Goal: Navigation & Orientation: Find specific page/section

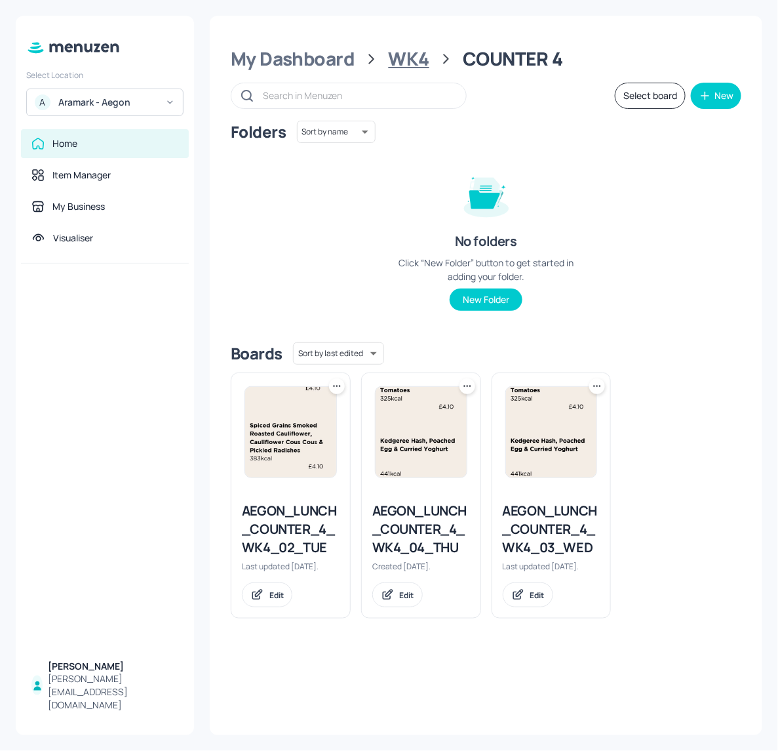
click at [400, 69] on div "WK4" at bounding box center [409, 59] width 41 height 24
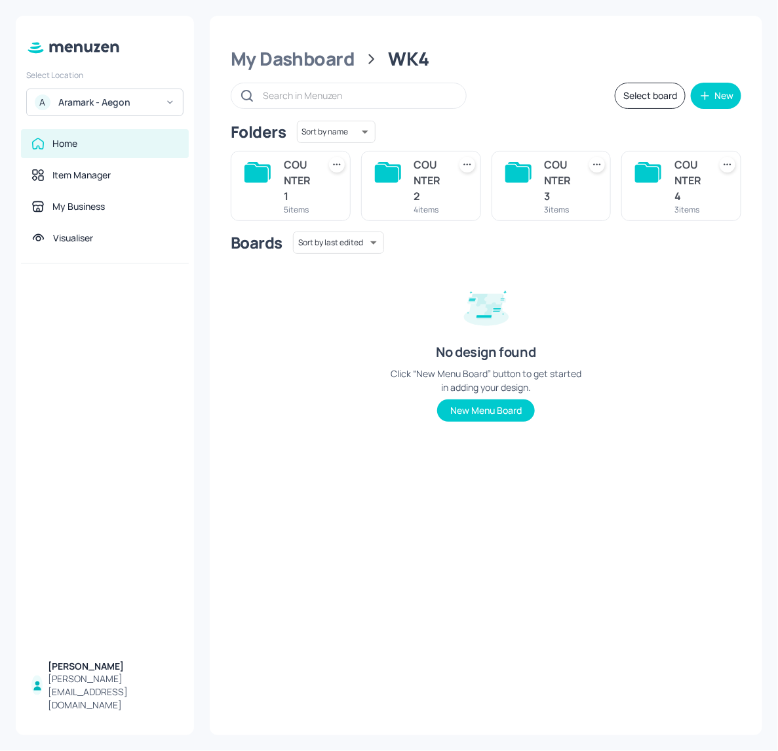
click at [316, 169] on div "COUNTER 1 5 items" at bounding box center [291, 186] width 120 height 70
click at [298, 178] on div "COUNTER 1" at bounding box center [299, 180] width 30 height 47
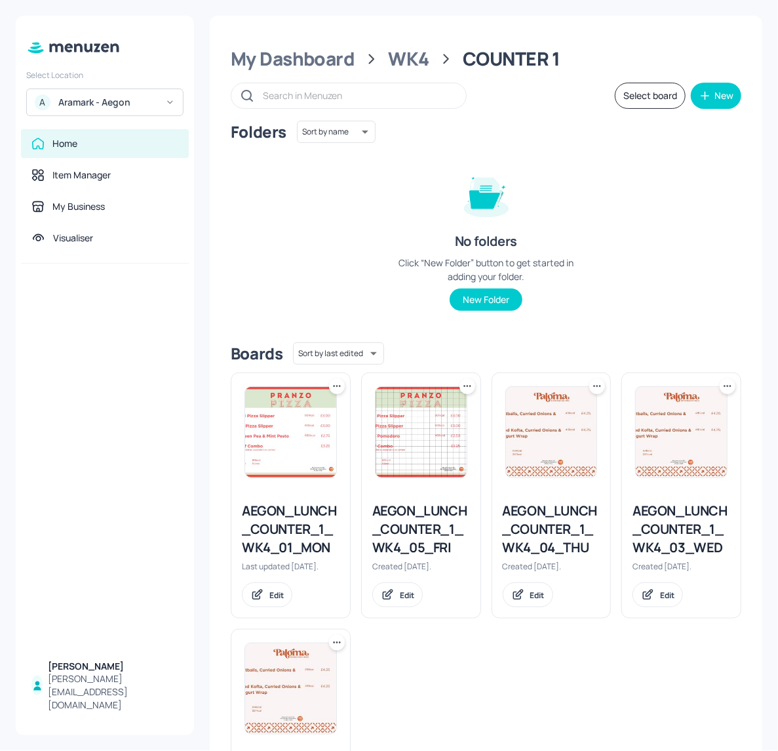
click at [687, 449] on img at bounding box center [681, 432] width 91 height 90
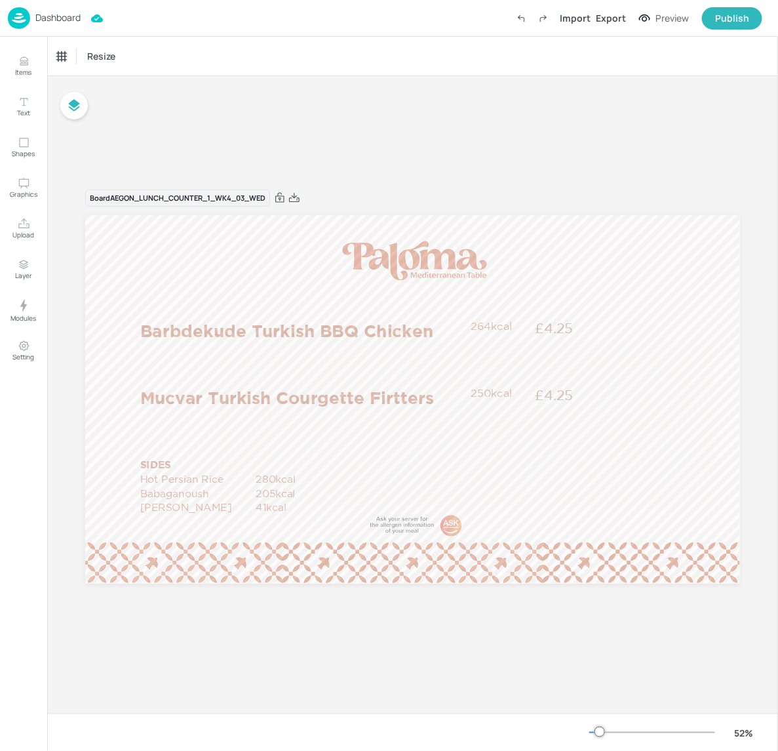
click at [44, 22] on p "Dashboard" at bounding box center [57, 17] width 45 height 9
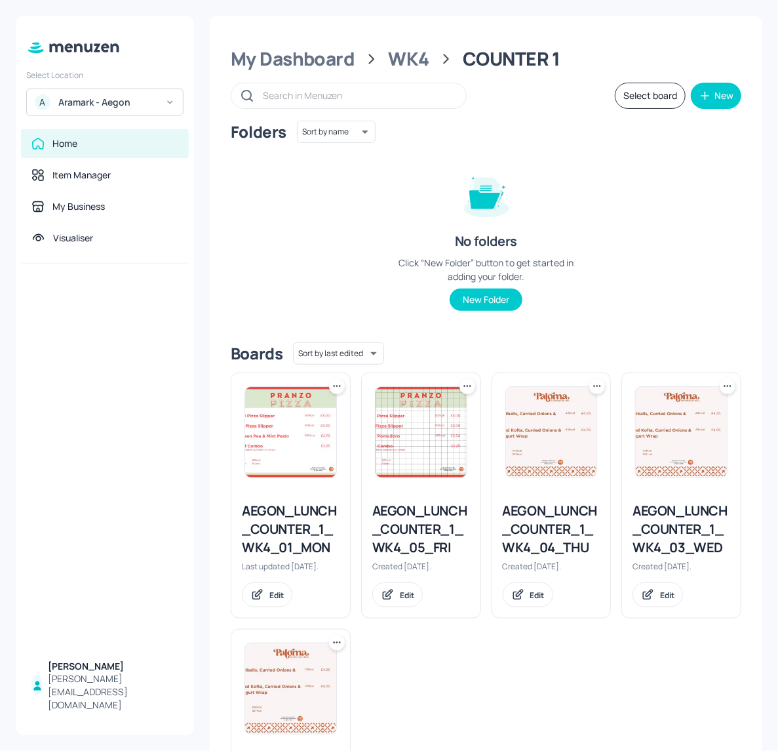
click at [430, 60] on div "My Dashboard WK4 COUNTER 1" at bounding box center [486, 59] width 511 height 24
click at [415, 54] on div "WK4" at bounding box center [409, 59] width 41 height 24
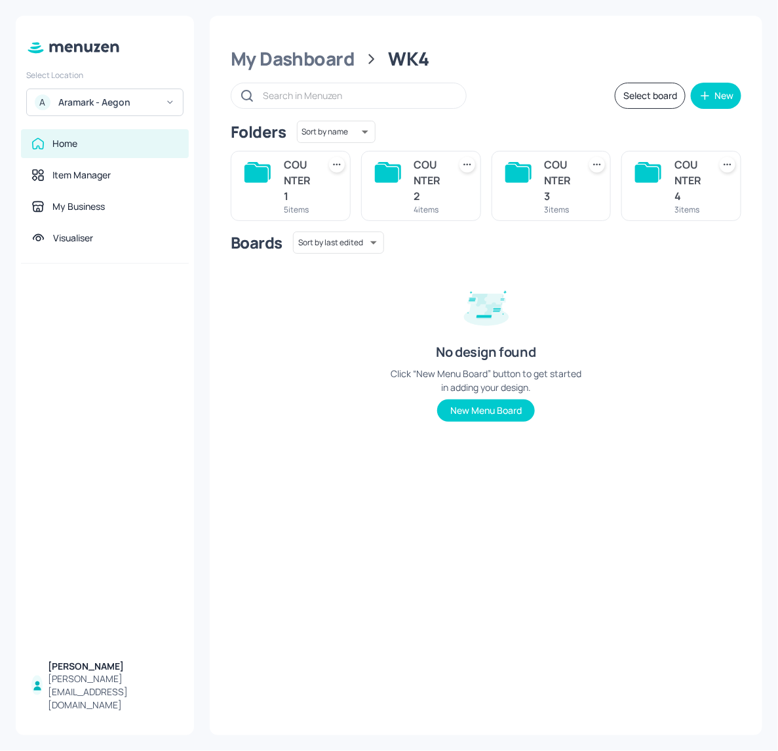
click at [431, 182] on div "COUNTER 2" at bounding box center [429, 180] width 30 height 47
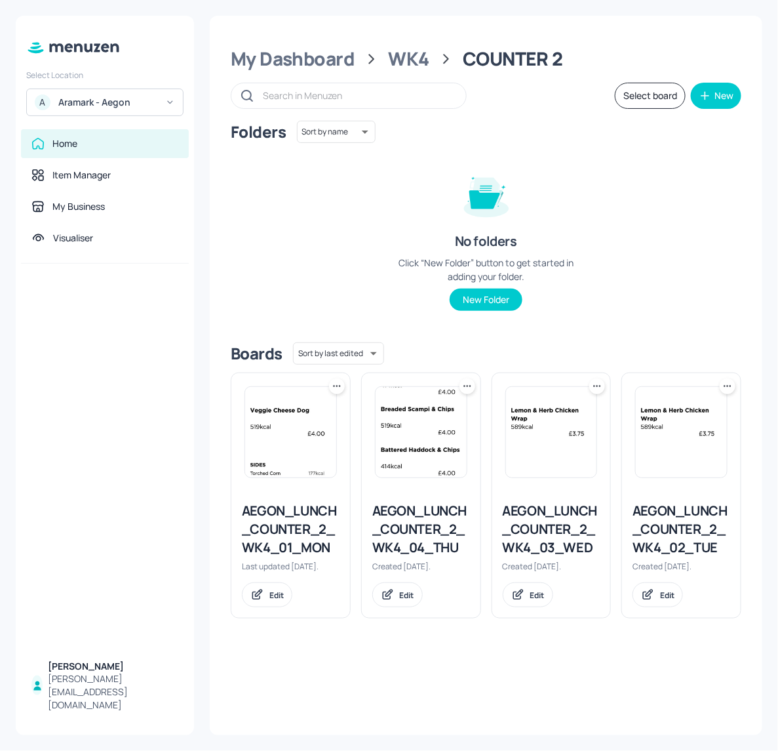
click at [561, 430] on img at bounding box center [551, 432] width 91 height 90
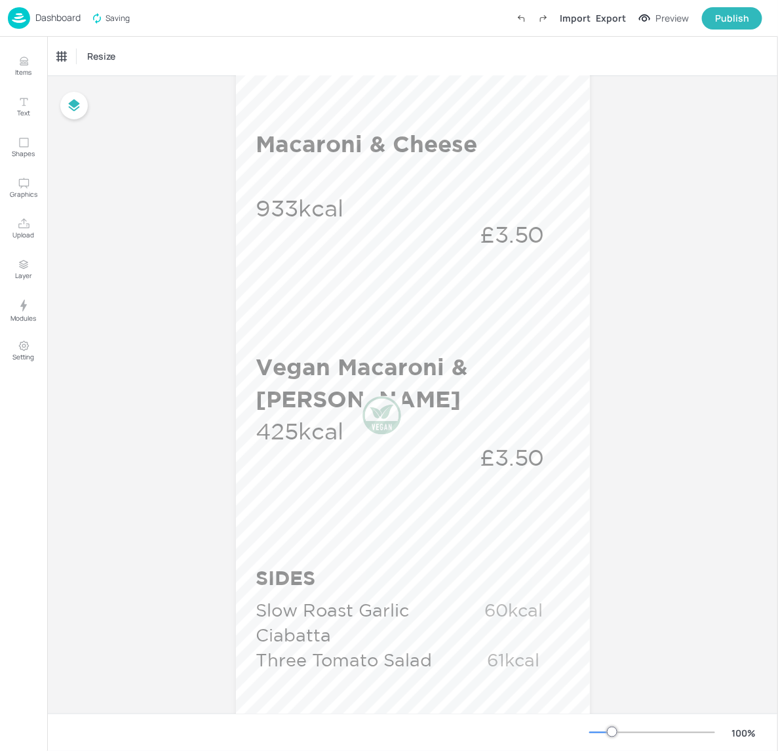
scroll to position [306, 0]
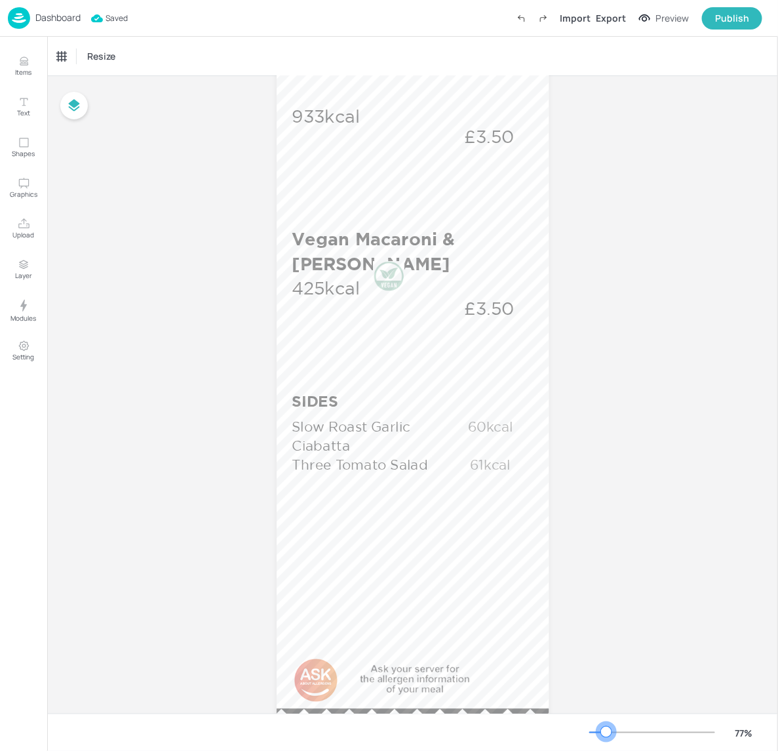
drag, startPoint x: 751, startPoint y: 369, endPoint x: 607, endPoint y: 732, distance: 390.9
click at [607, 732] on div at bounding box center [606, 732] width 10 height 10
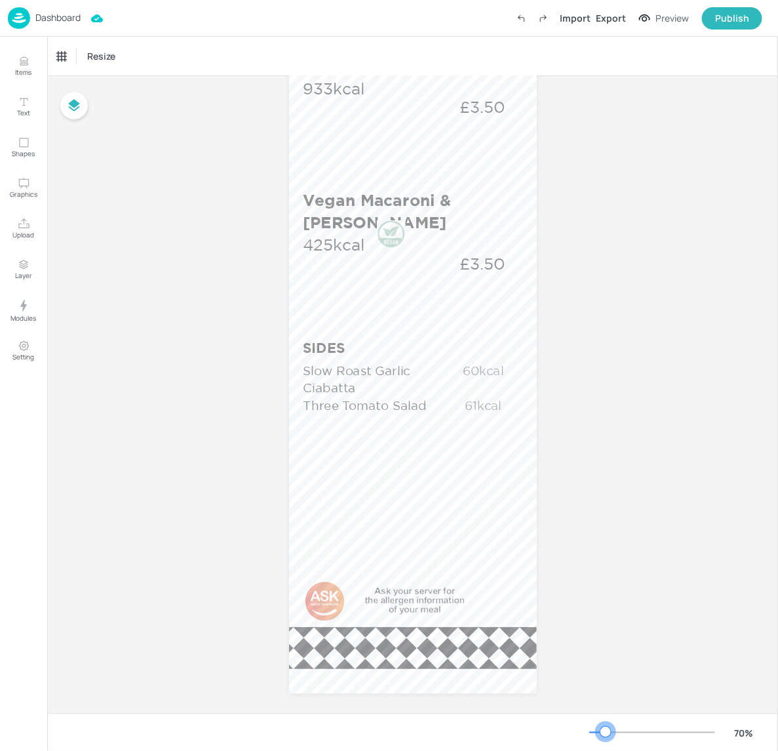
scroll to position [218, 0]
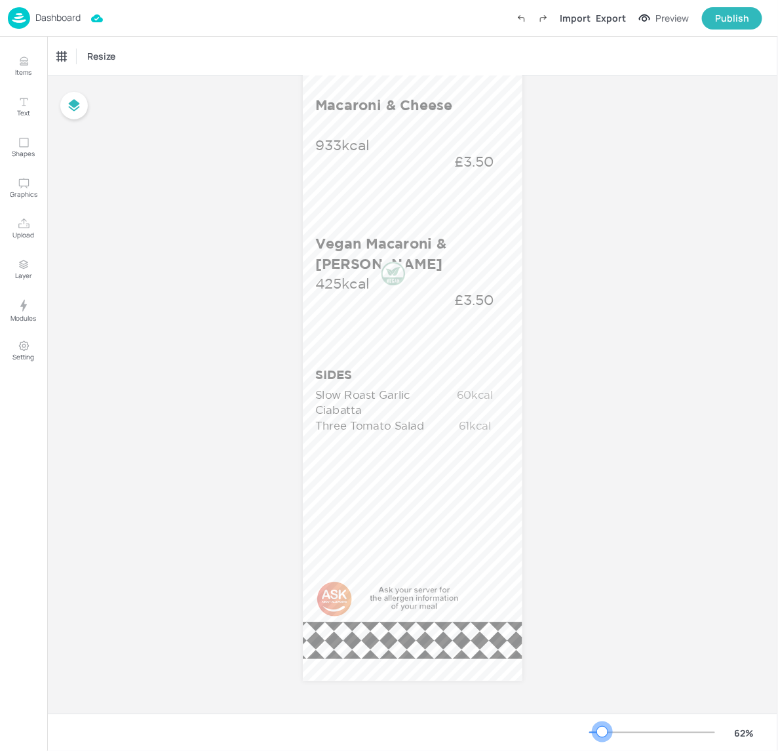
click at [603, 732] on div at bounding box center [602, 732] width 10 height 10
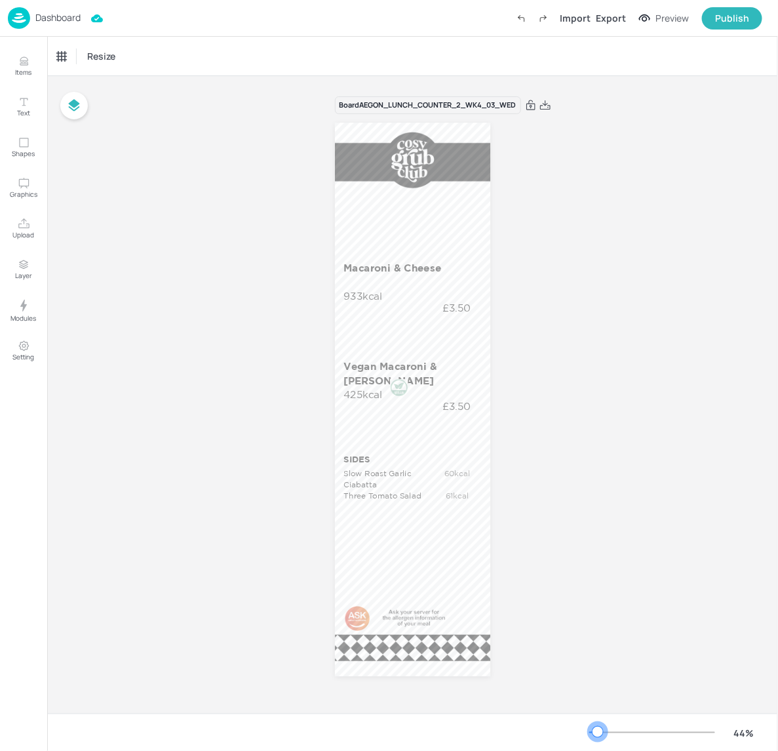
scroll to position [0, 0]
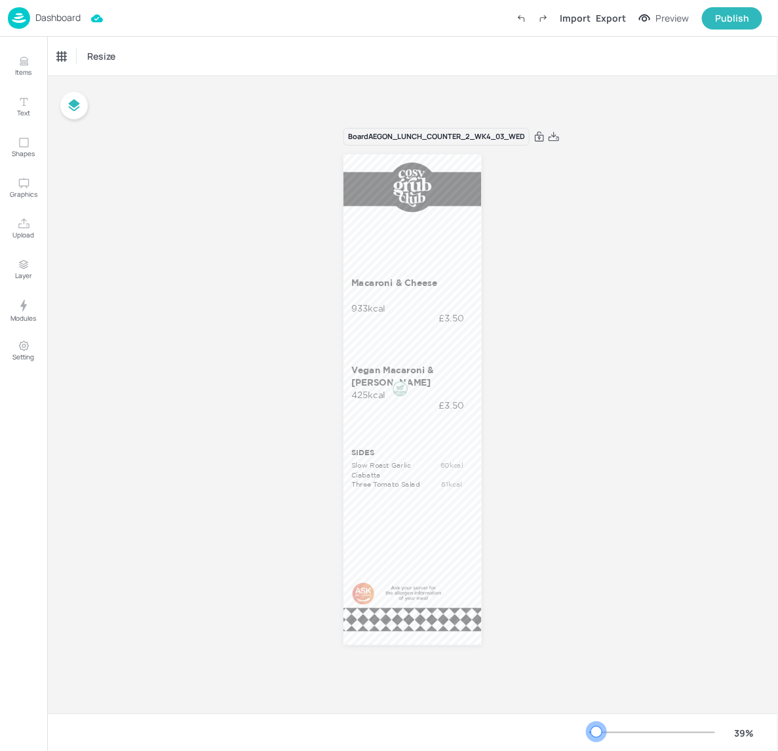
click at [597, 731] on div at bounding box center [596, 732] width 10 height 10
click at [47, 15] on p "Dashboard" at bounding box center [57, 17] width 45 height 9
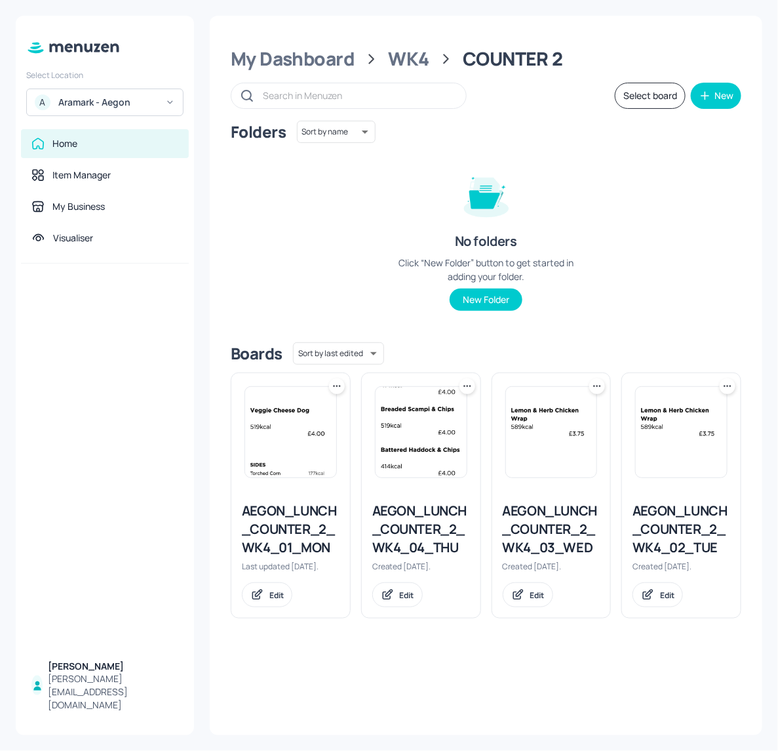
click at [407, 71] on div "My Dashboard WK4 COUNTER 2 Select board New Folders Sort by name name ​ No fold…" at bounding box center [486, 375] width 553 height 719
click at [410, 60] on div "WK4" at bounding box center [409, 59] width 41 height 24
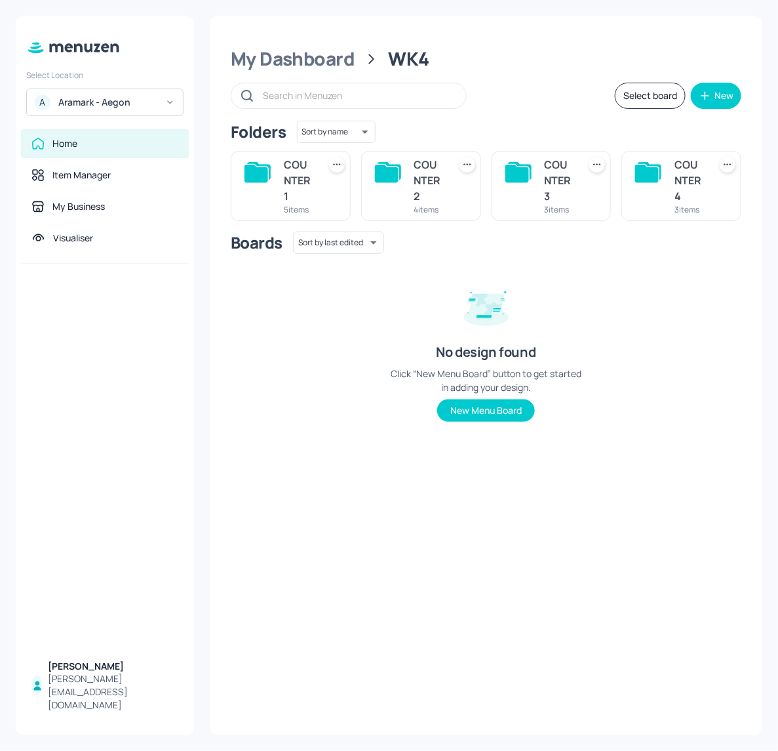
click at [548, 214] on div "3 items" at bounding box center [560, 209] width 30 height 11
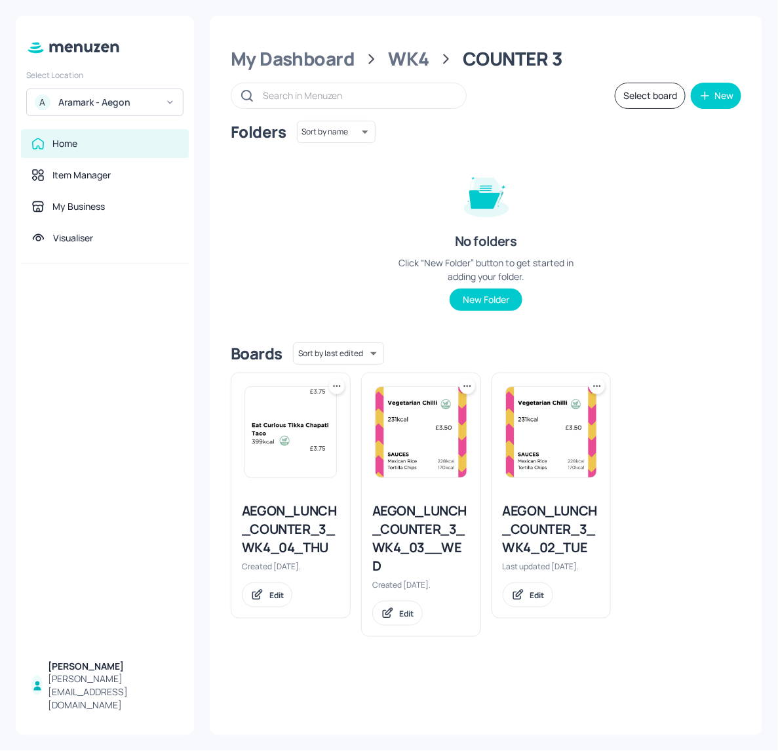
click at [420, 477] on div at bounding box center [421, 432] width 92 height 92
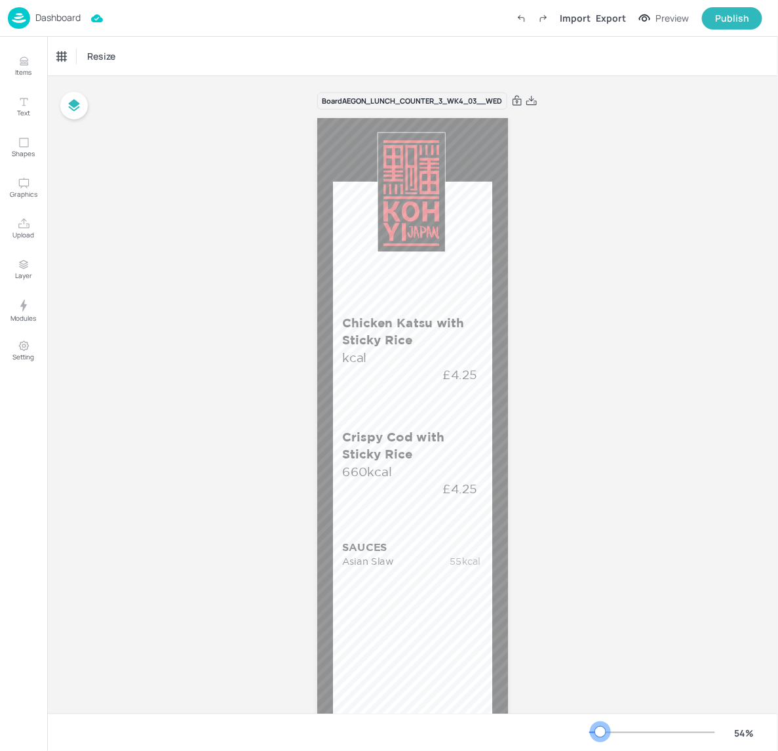
drag, startPoint x: 609, startPoint y: 729, endPoint x: 601, endPoint y: 726, distance: 7.7
click at [601, 727] on div at bounding box center [600, 732] width 10 height 10
click at [76, 14] on p "Dashboard" at bounding box center [57, 17] width 45 height 9
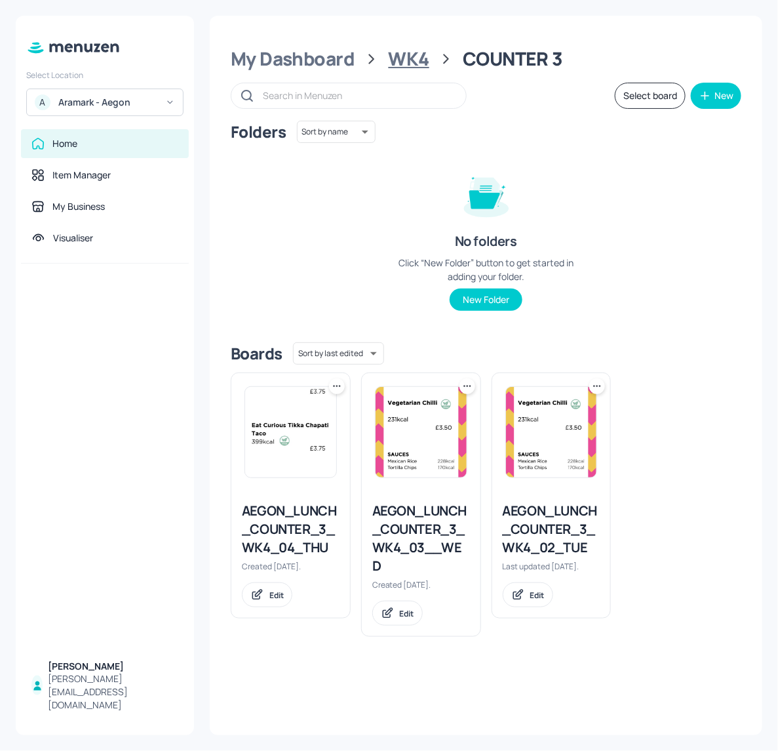
click at [405, 60] on div "WK4" at bounding box center [409, 59] width 41 height 24
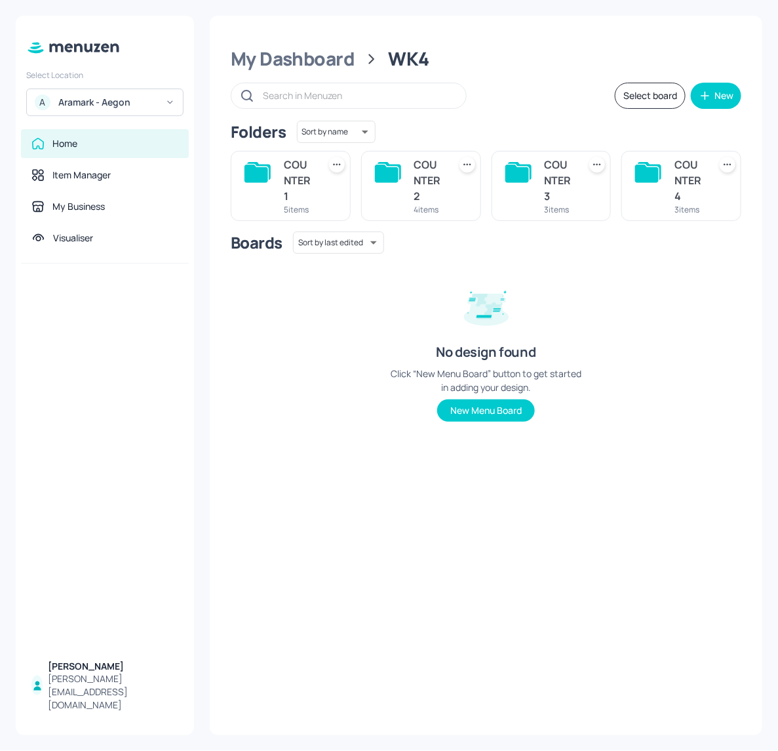
click at [449, 191] on div "COUNTER 2 4 items" at bounding box center [421, 186] width 120 height 70
click at [424, 184] on div "COUNTER 2" at bounding box center [429, 180] width 30 height 47
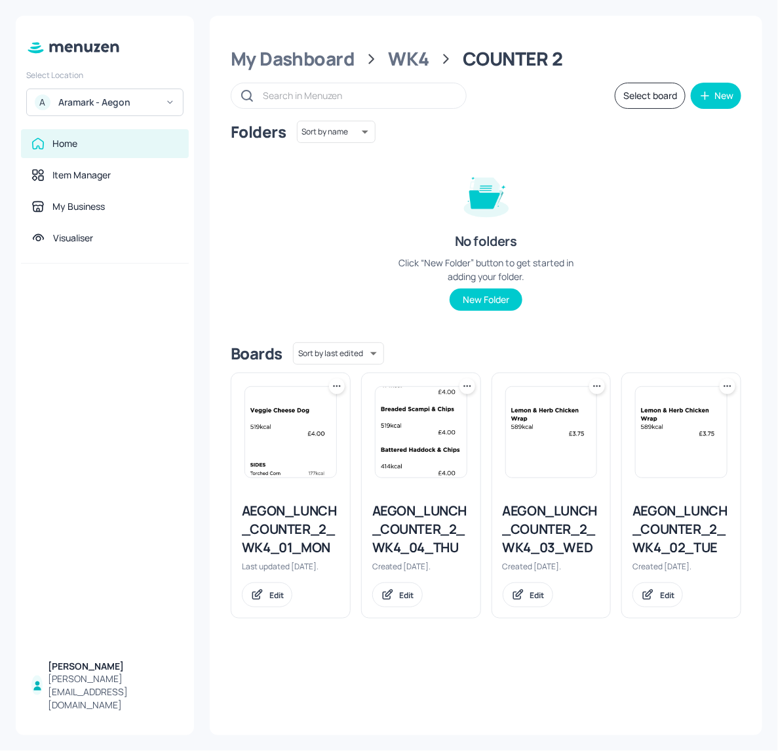
click at [420, 75] on div "My Dashboard WK4 COUNTER 2 Select board New Folders Sort by name name ​ No fold…" at bounding box center [486, 375] width 553 height 719
click at [415, 59] on div "WK4" at bounding box center [409, 59] width 41 height 24
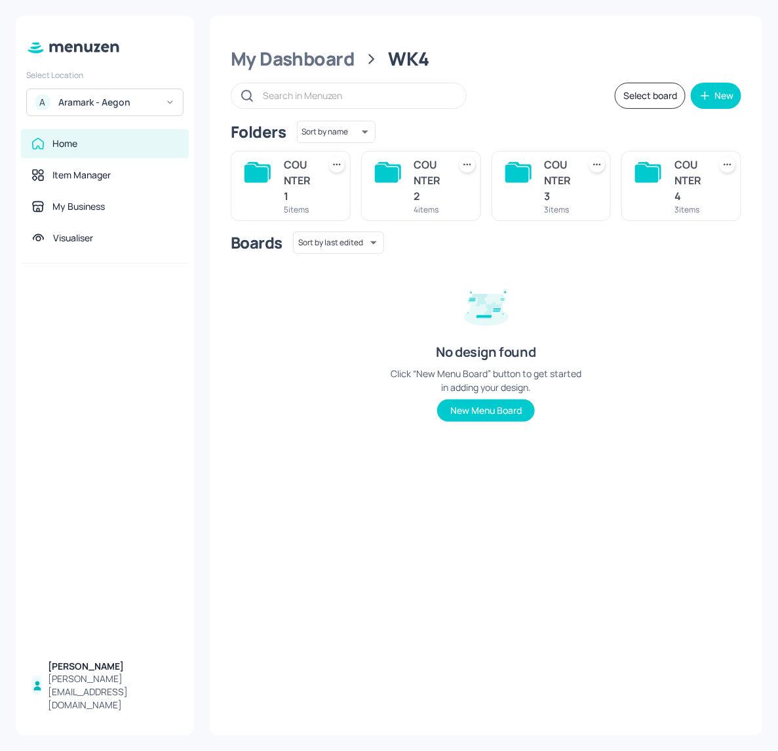
click at [680, 182] on div "COUNTER 4" at bounding box center [690, 180] width 30 height 47
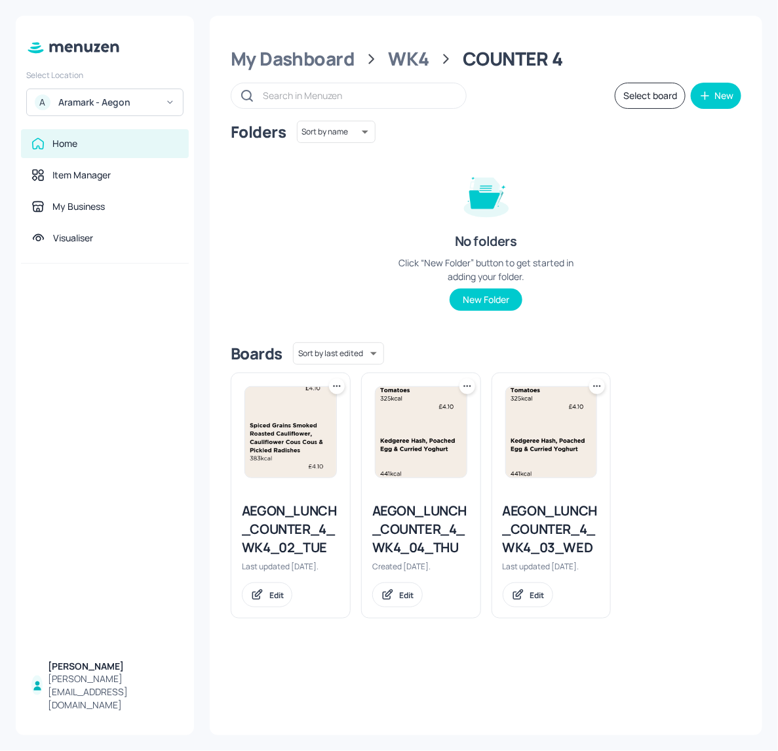
click at [558, 441] on img at bounding box center [551, 432] width 91 height 90
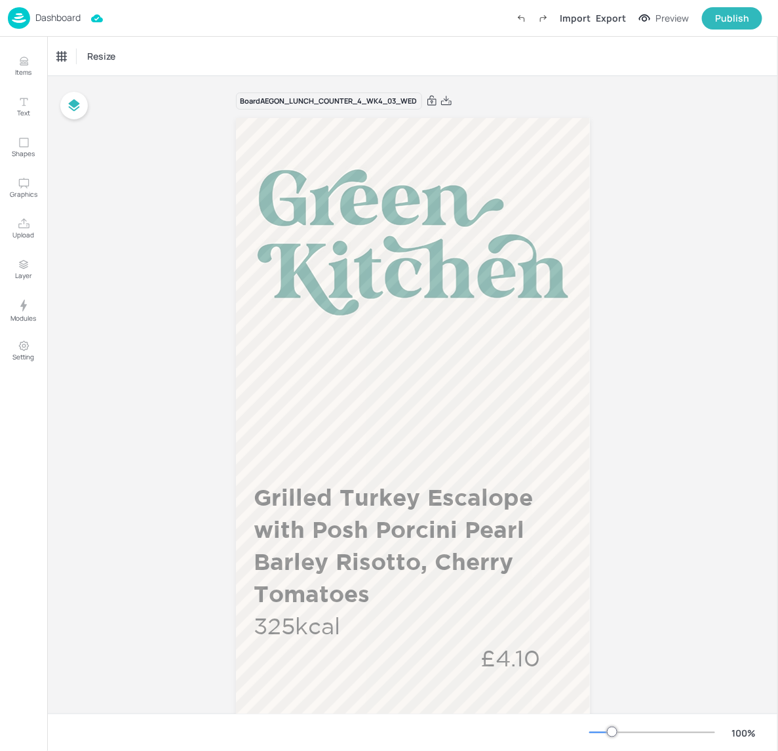
drag, startPoint x: 778, startPoint y: 182, endPoint x: 778, endPoint y: 213, distance: 31.5
click at [778, 213] on html "Dashboard Import Export Preview Publish Items Text Shapes Graphics Upload Layer…" at bounding box center [389, 375] width 778 height 751
drag, startPoint x: 774, startPoint y: 194, endPoint x: 786, endPoint y: 391, distance: 197.1
click at [778, 391] on html "Dashboard Import Export Preview Publish Items Text Shapes Graphics Upload Layer…" at bounding box center [389, 375] width 778 height 751
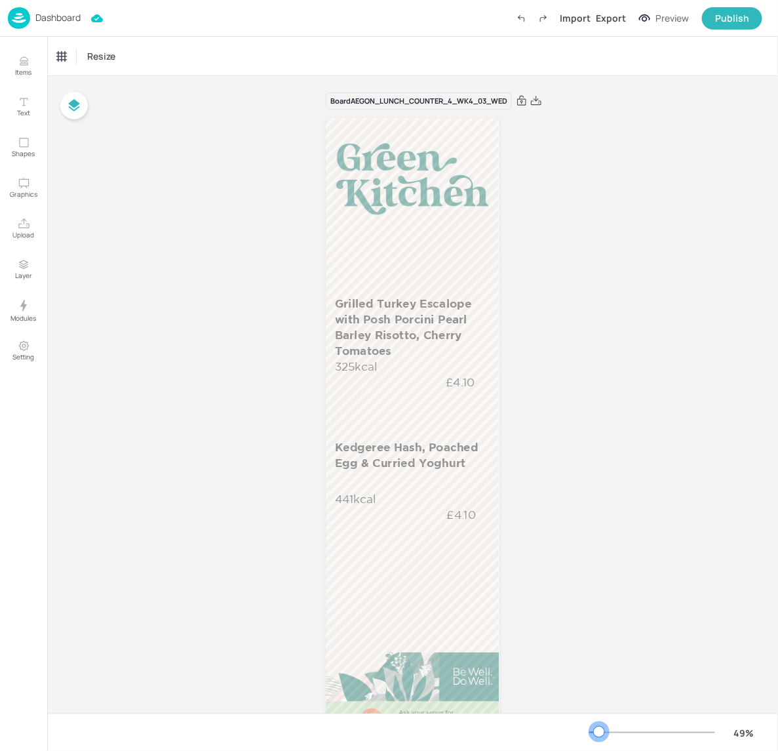
drag, startPoint x: 614, startPoint y: 733, endPoint x: 608, endPoint y: 723, distance: 11.5
click at [600, 727] on div at bounding box center [599, 732] width 10 height 10
